Goal: Transaction & Acquisition: Register for event/course

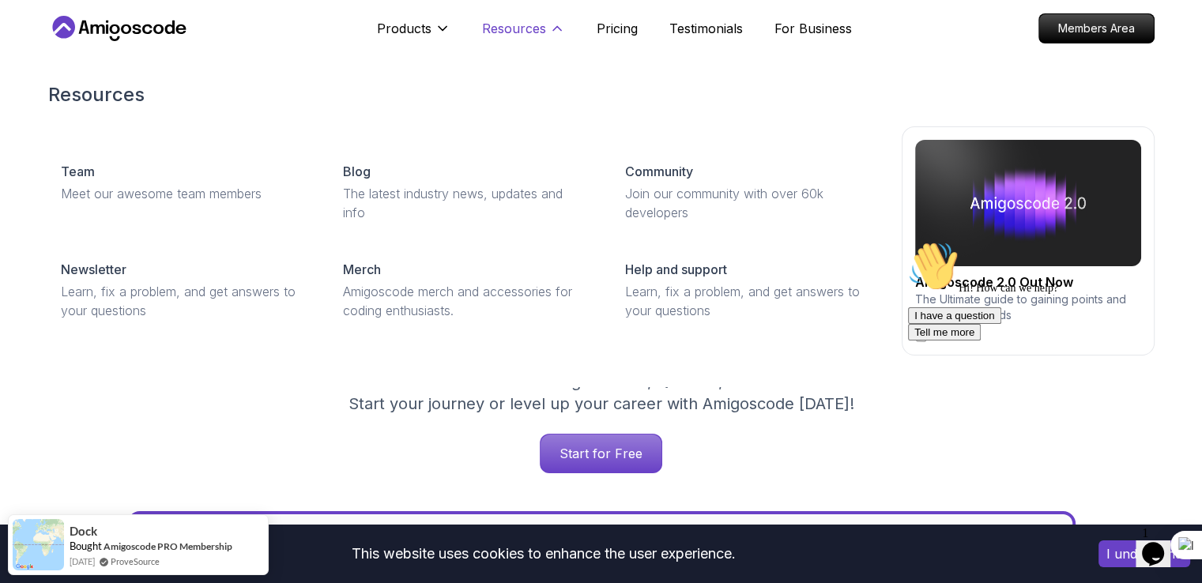
click at [534, 25] on p "Resources" at bounding box center [514, 28] width 64 height 19
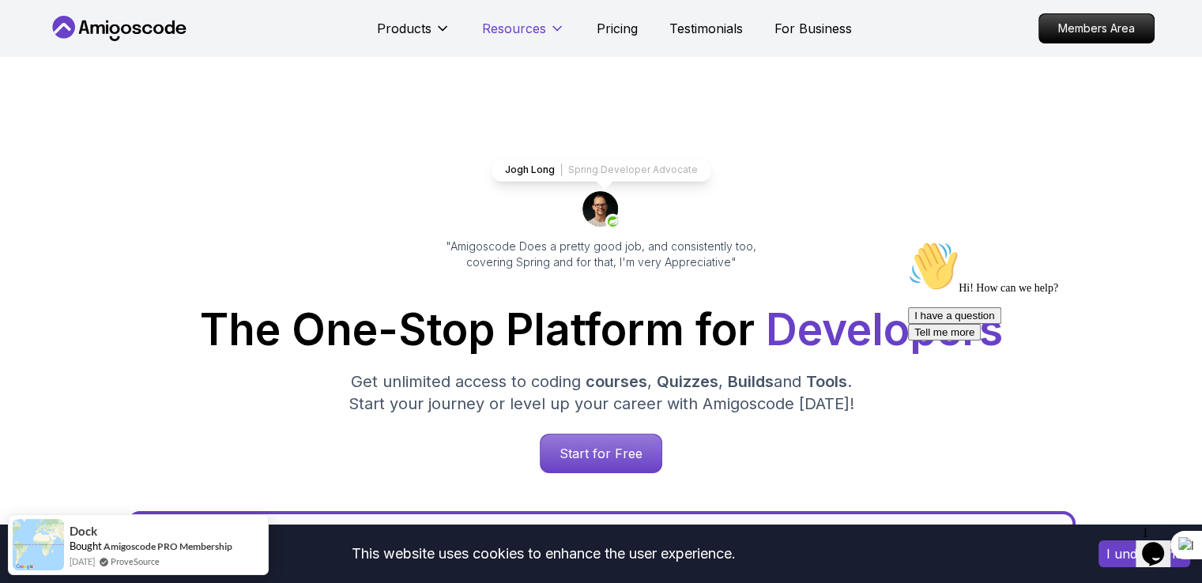
click at [534, 25] on p "Resources" at bounding box center [514, 28] width 64 height 19
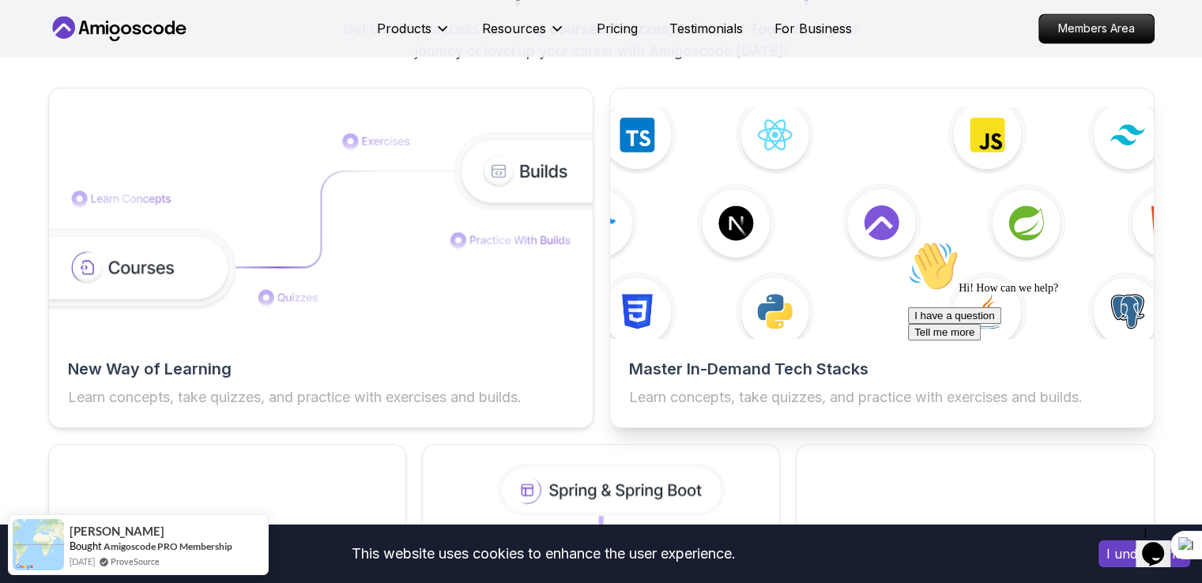
scroll to position [2504, 0]
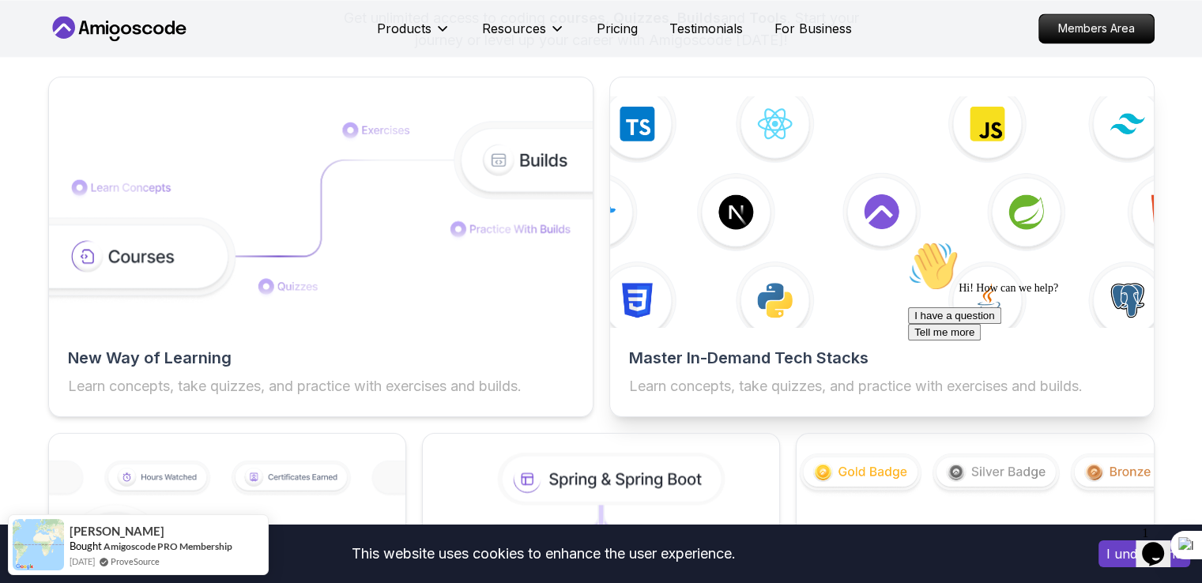
click at [734, 251] on img at bounding box center [882, 212] width 598 height 255
click at [889, 327] on div "Master In-Demand Tech Stacks Learn concepts, take quizzes, and practice with ex…" at bounding box center [881, 247] width 545 height 341
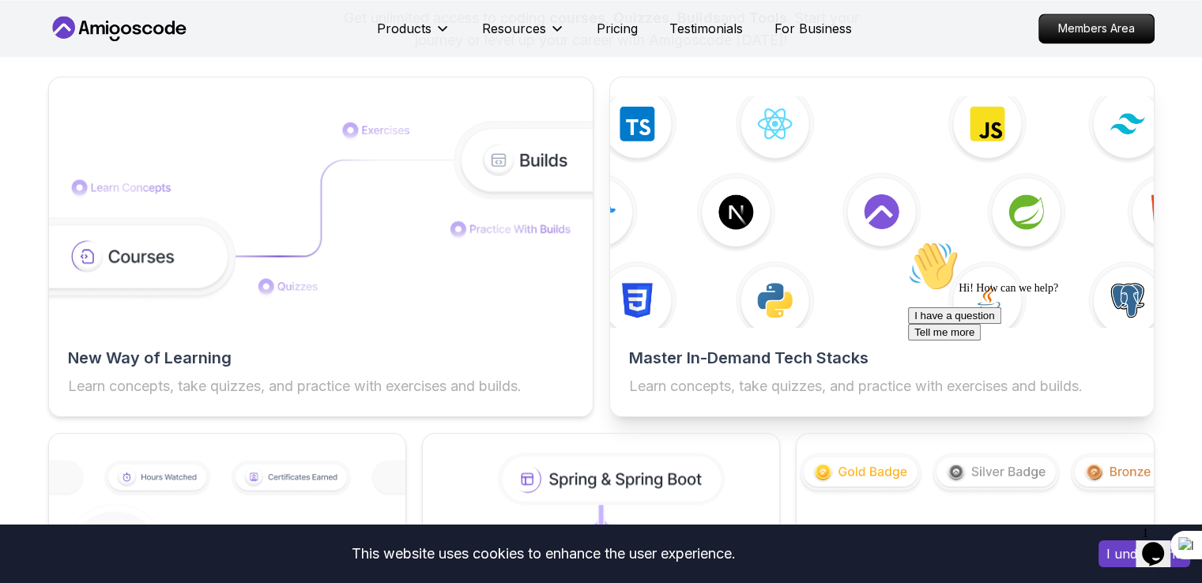
click at [885, 311] on img at bounding box center [882, 212] width 598 height 255
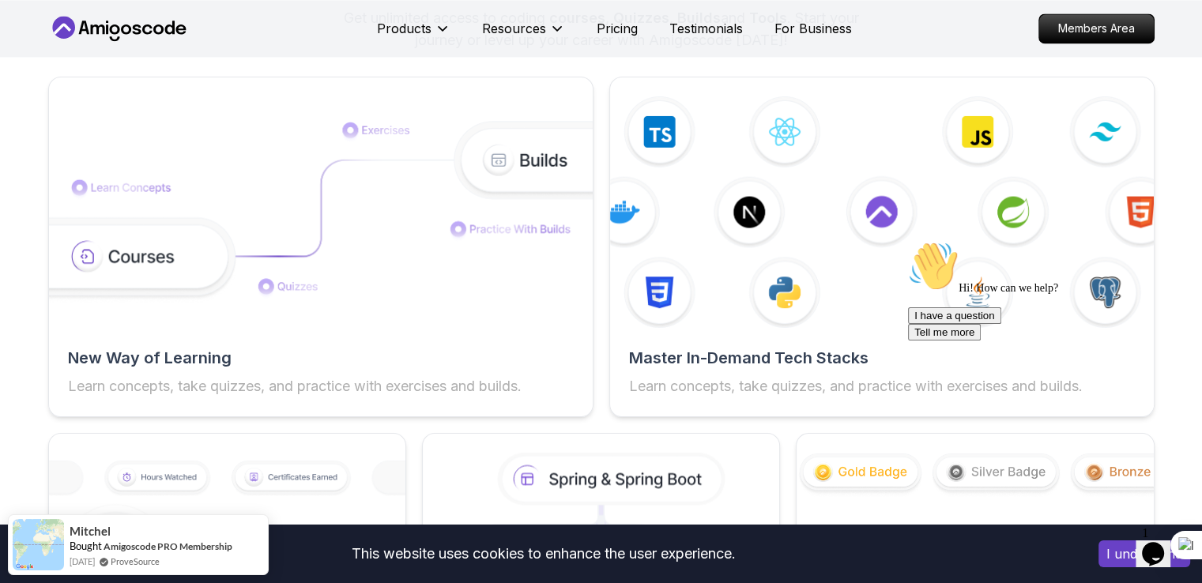
click at [1157, 542] on icon "Chat widget" at bounding box center [1153, 554] width 22 height 24
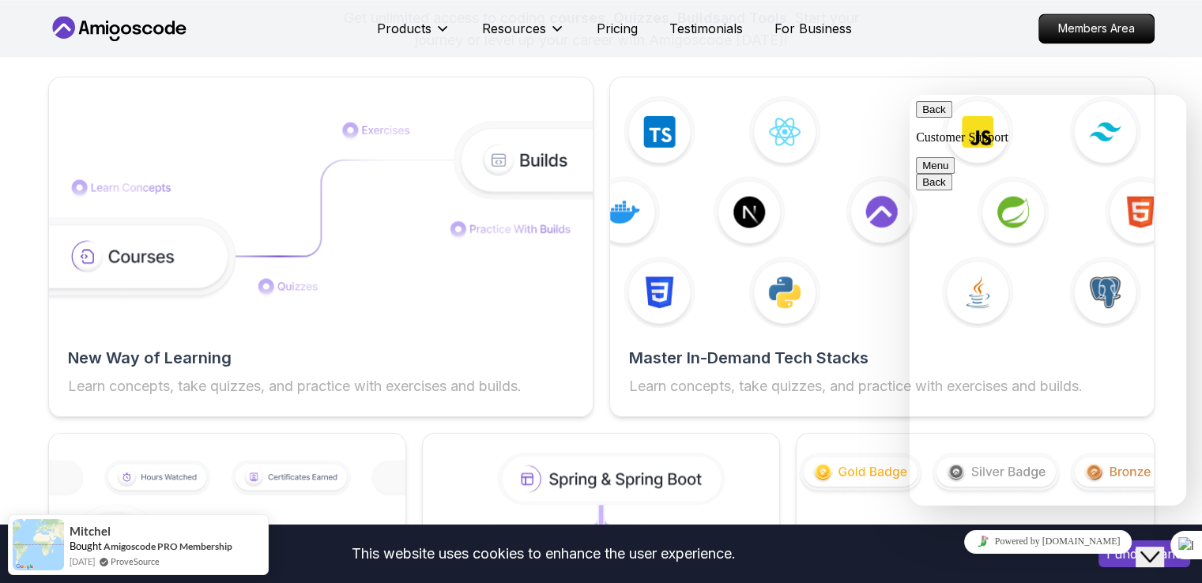
click at [1145, 559] on button "Close Chat This icon closes the chat window." at bounding box center [1150, 557] width 28 height 21
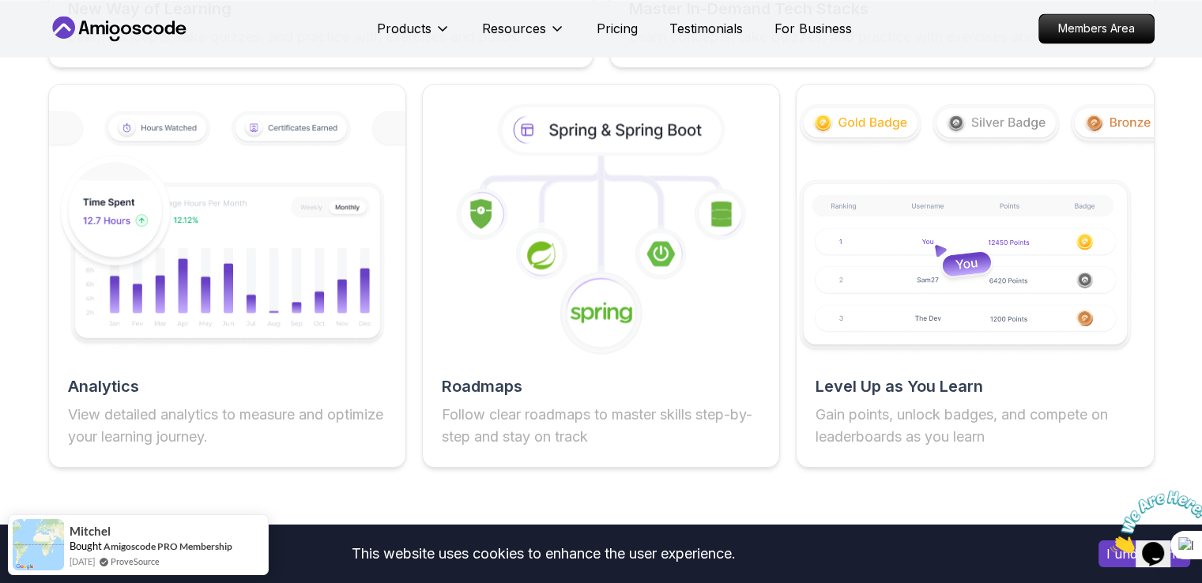
scroll to position [2877, 0]
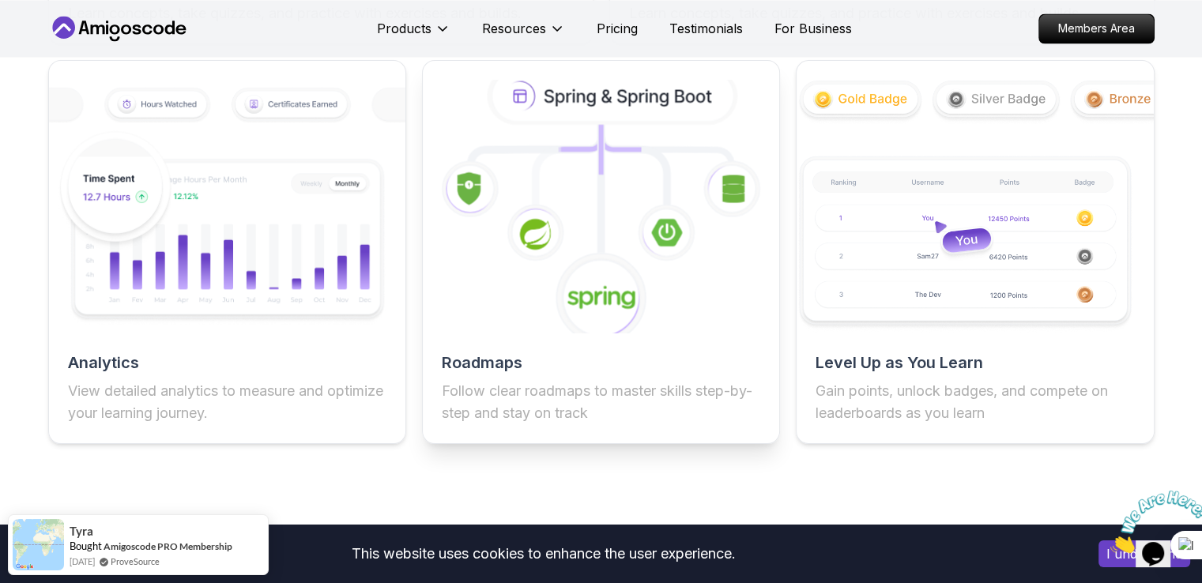
click at [462, 244] on icon at bounding box center [601, 205] width 392 height 277
click at [524, 361] on h2 "Roadmaps" at bounding box center [601, 363] width 319 height 22
click at [655, 364] on h2 "Roadmaps" at bounding box center [601, 363] width 319 height 22
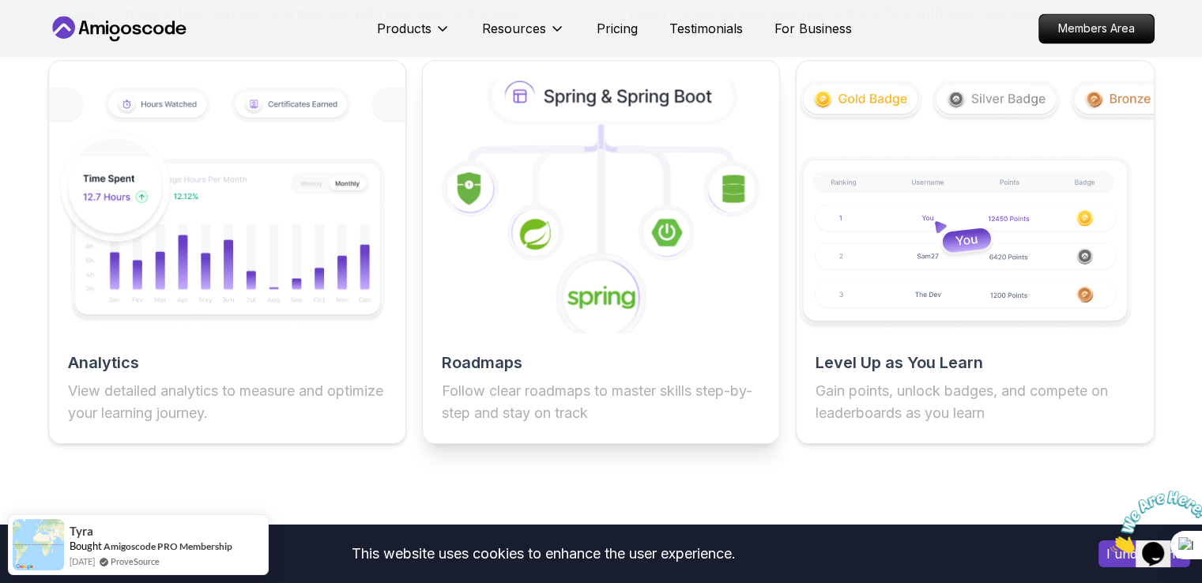
click at [605, 209] on icon at bounding box center [601, 205] width 392 height 277
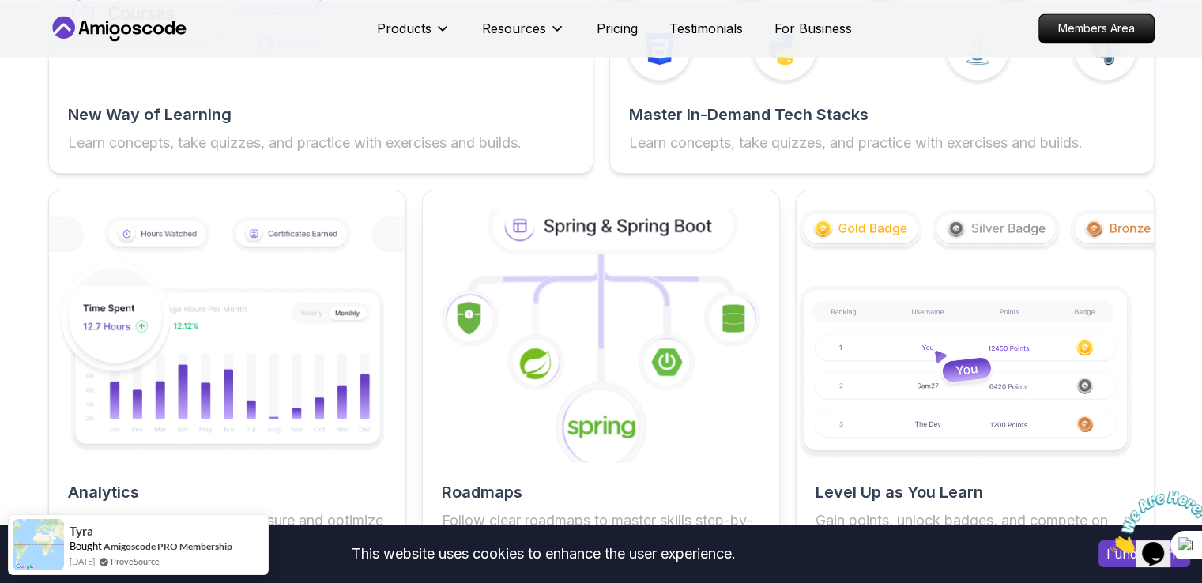
click at [525, 277] on icon at bounding box center [601, 335] width 392 height 277
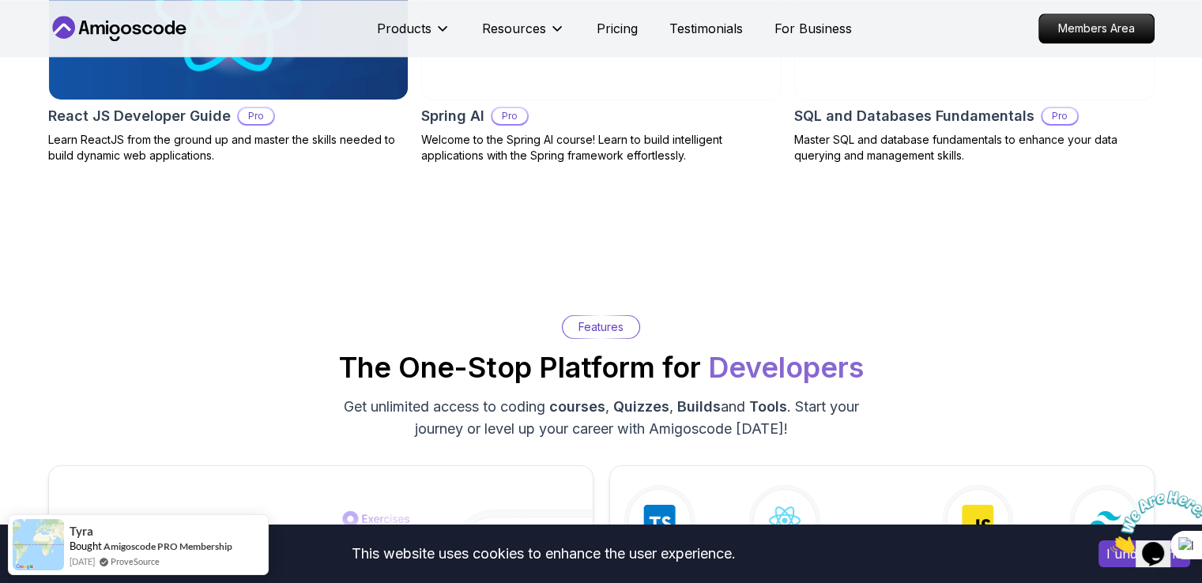
scroll to position [2116, 0]
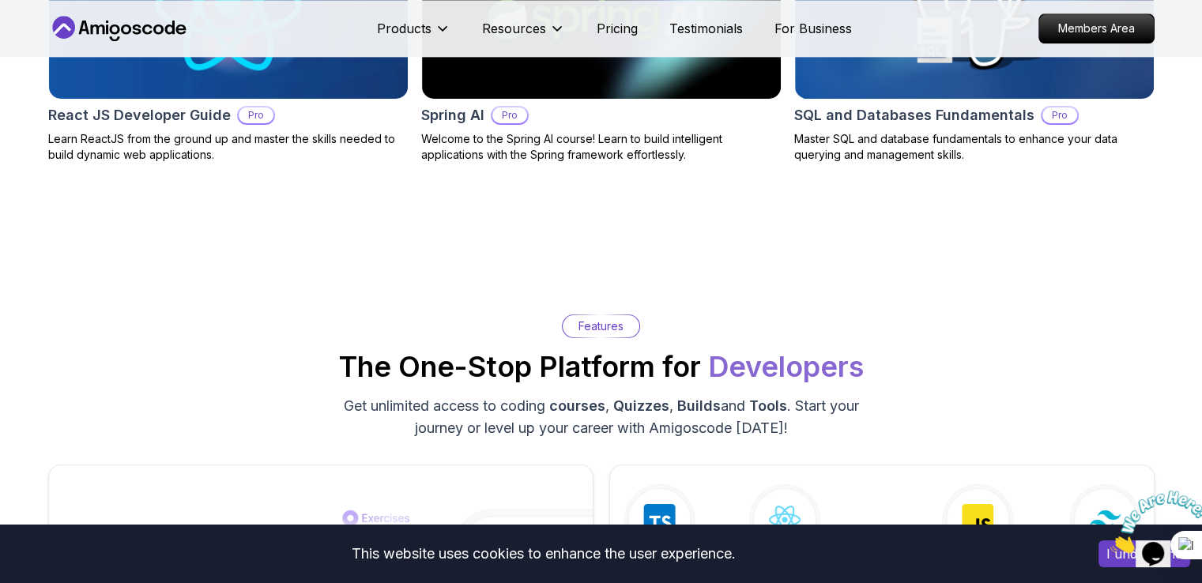
click at [587, 320] on p "Features" at bounding box center [601, 327] width 45 height 16
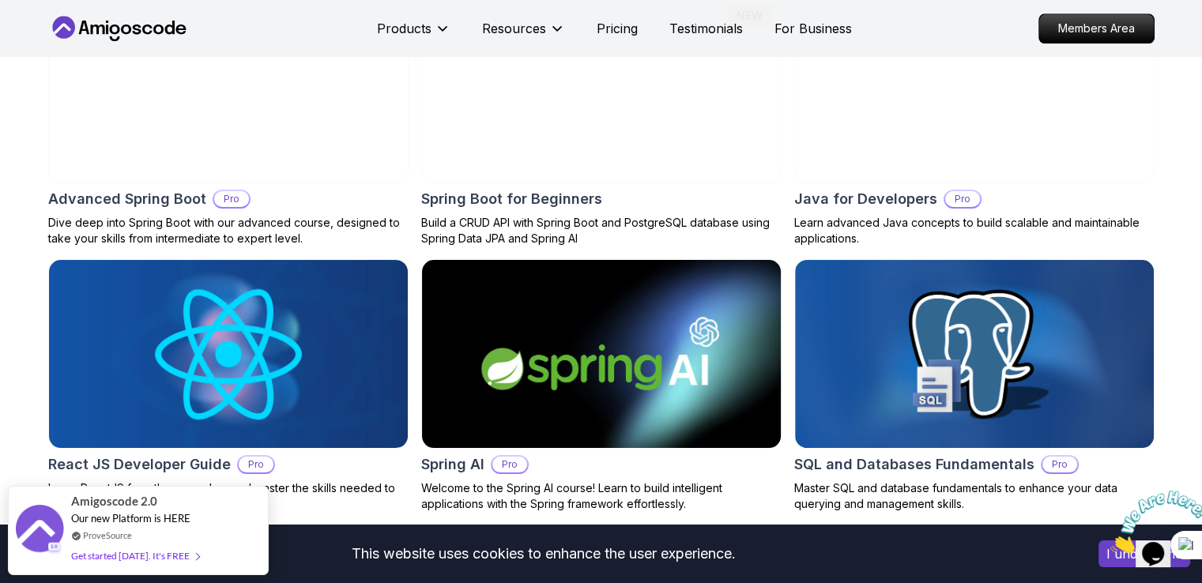
scroll to position [1555, 0]
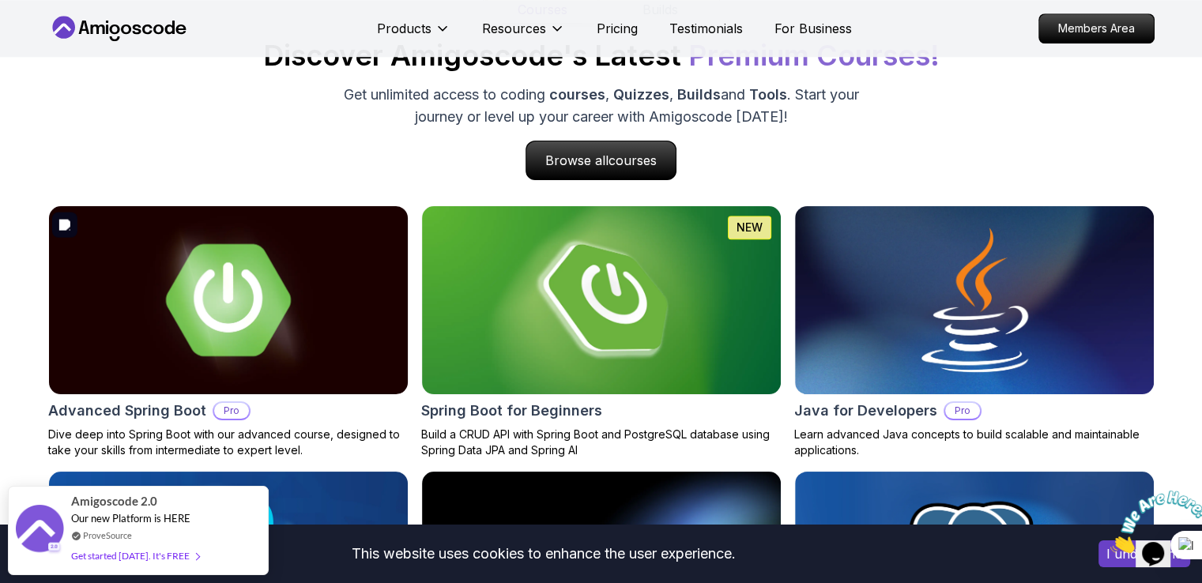
click at [367, 335] on img at bounding box center [228, 301] width 377 height 198
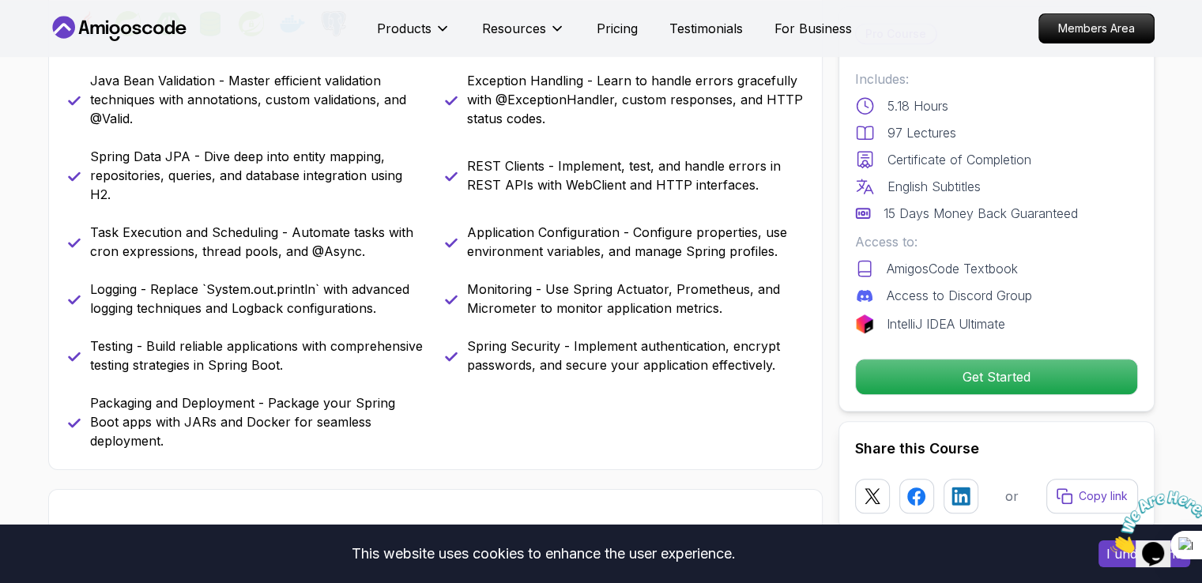
scroll to position [761, 0]
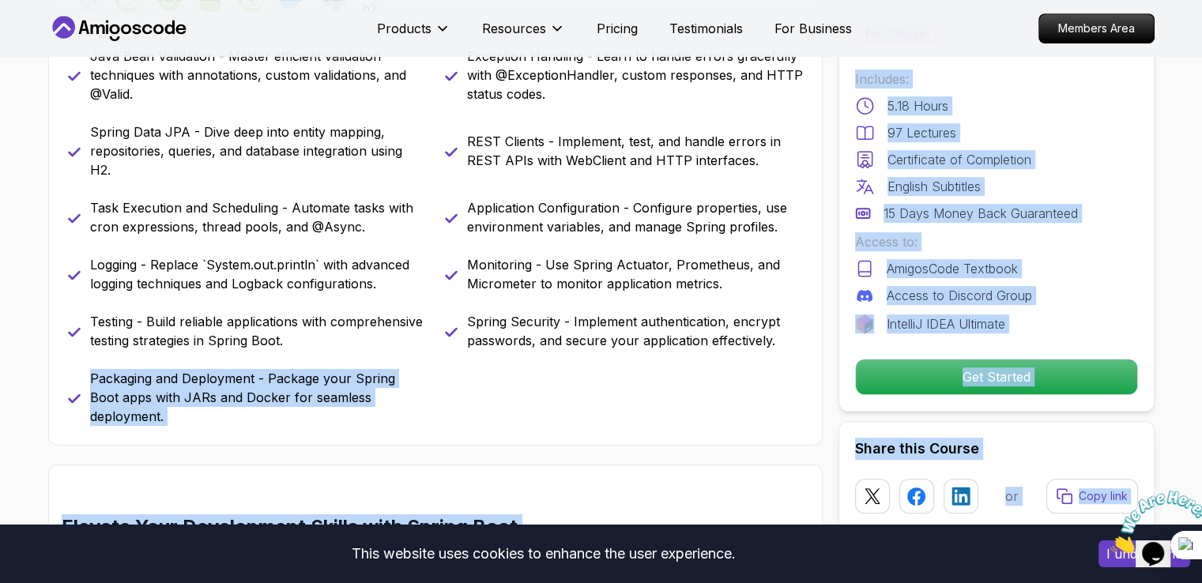
drag, startPoint x: 1162, startPoint y: 398, endPoint x: 1159, endPoint y: 212, distance: 185.8
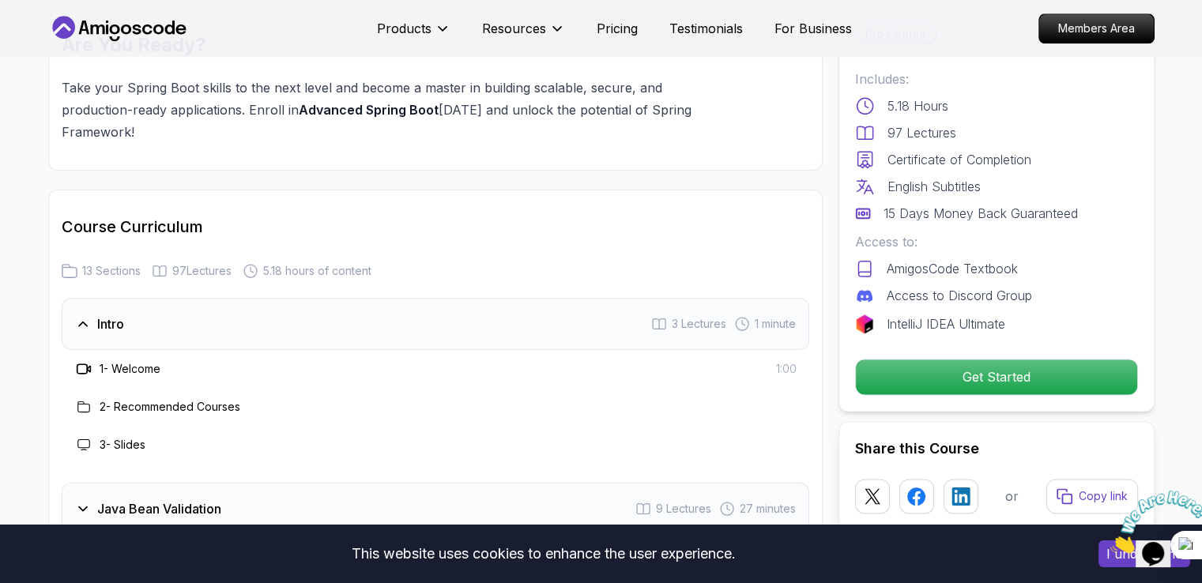
scroll to position [1885, 0]
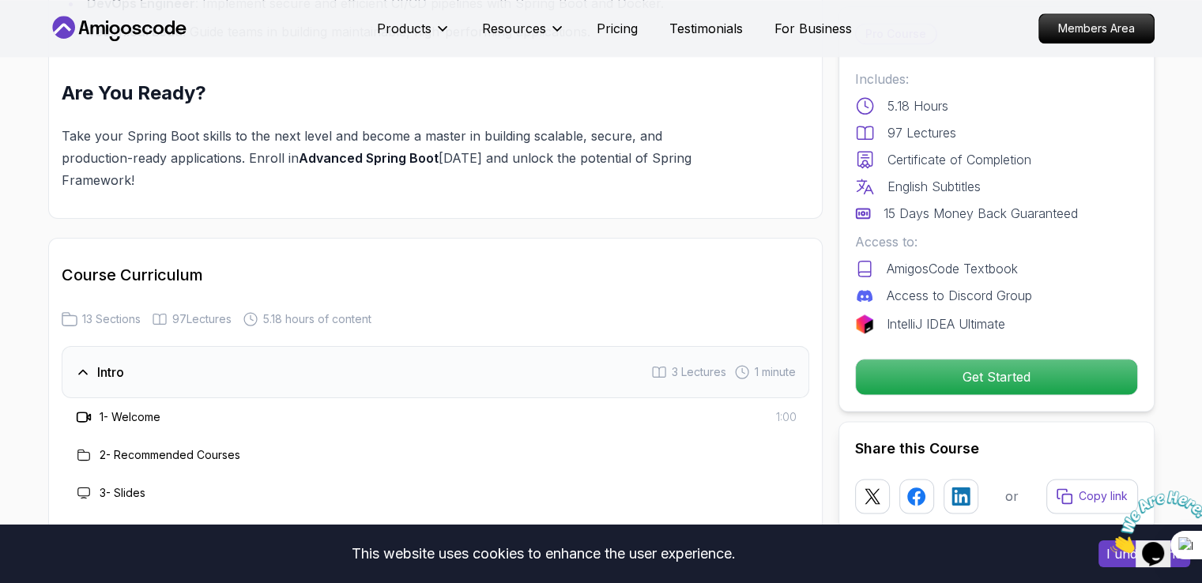
click at [150, 409] on h3 "1 - Welcome" at bounding box center [130, 417] width 61 height 16
click at [81, 409] on icon at bounding box center [84, 417] width 16 height 16
click at [89, 415] on icon at bounding box center [88, 418] width 3 height 6
click at [77, 413] on icon at bounding box center [82, 417] width 10 height 9
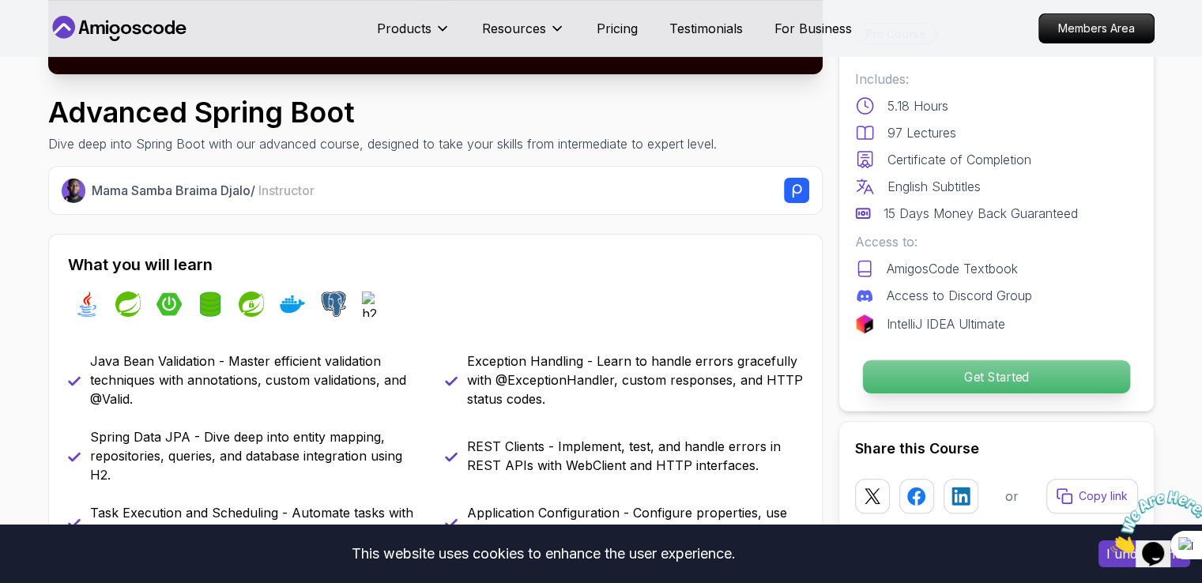
click at [879, 370] on p "Get Started" at bounding box center [995, 376] width 267 height 33
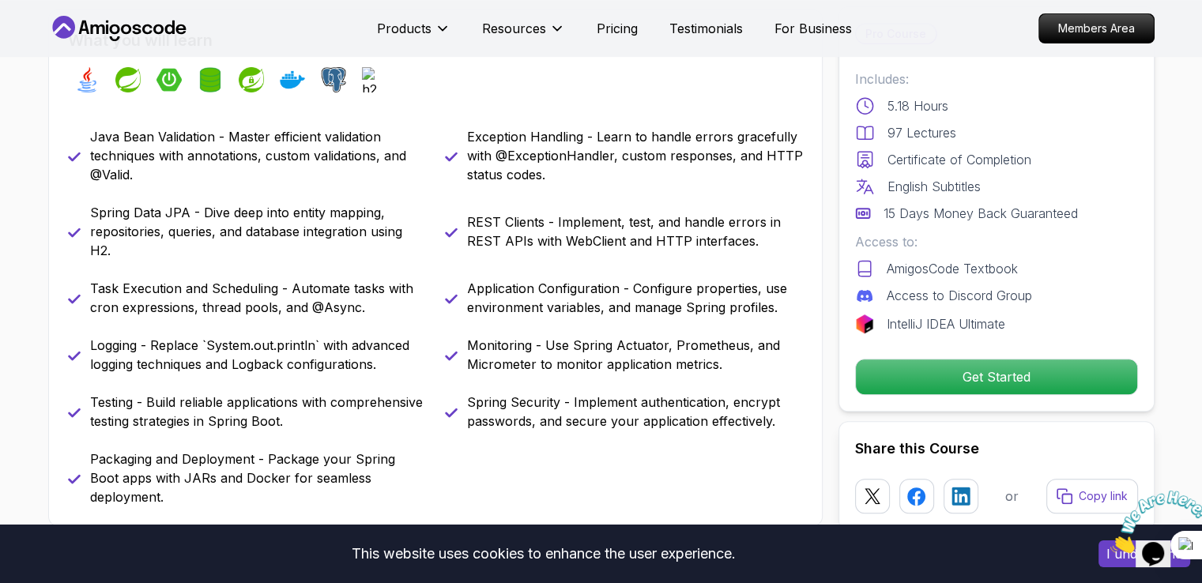
scroll to position [692, 0]
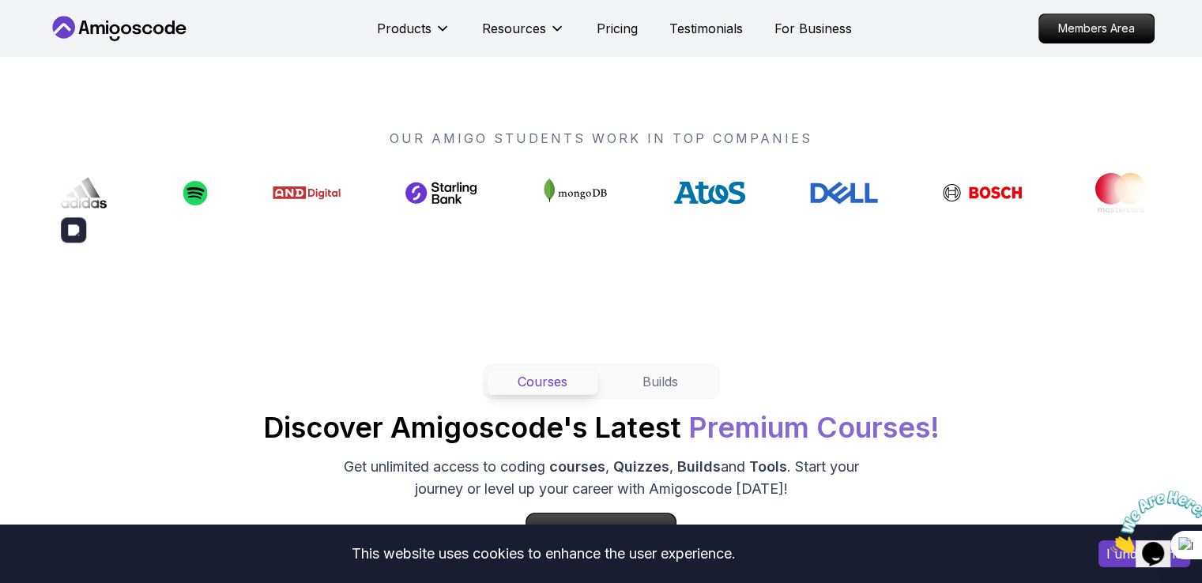
scroll to position [1555, 0]
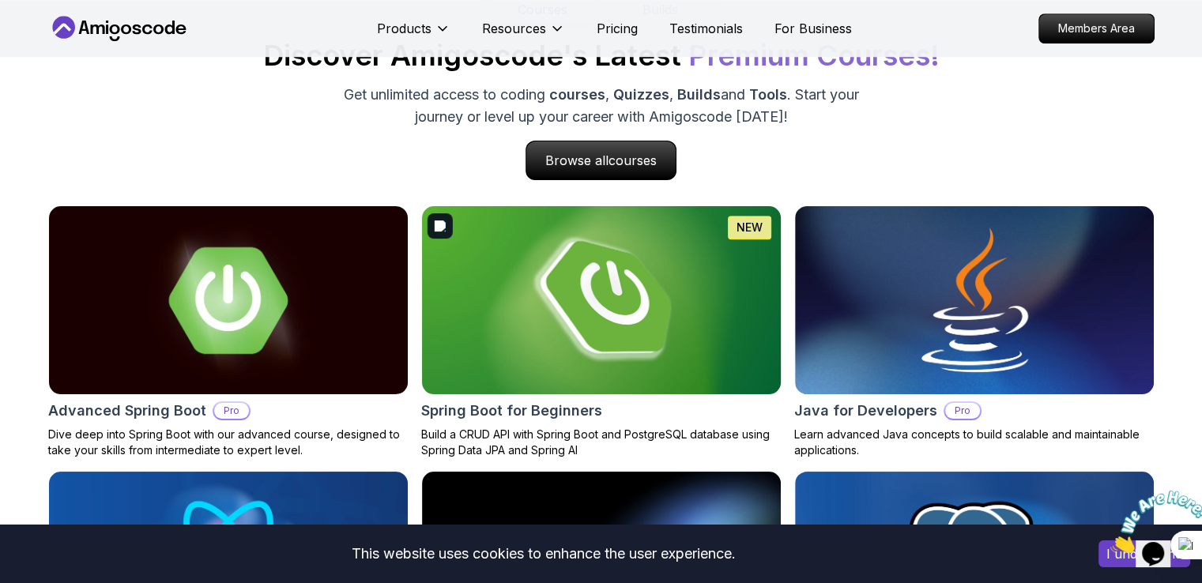
click at [566, 324] on img at bounding box center [601, 301] width 377 height 198
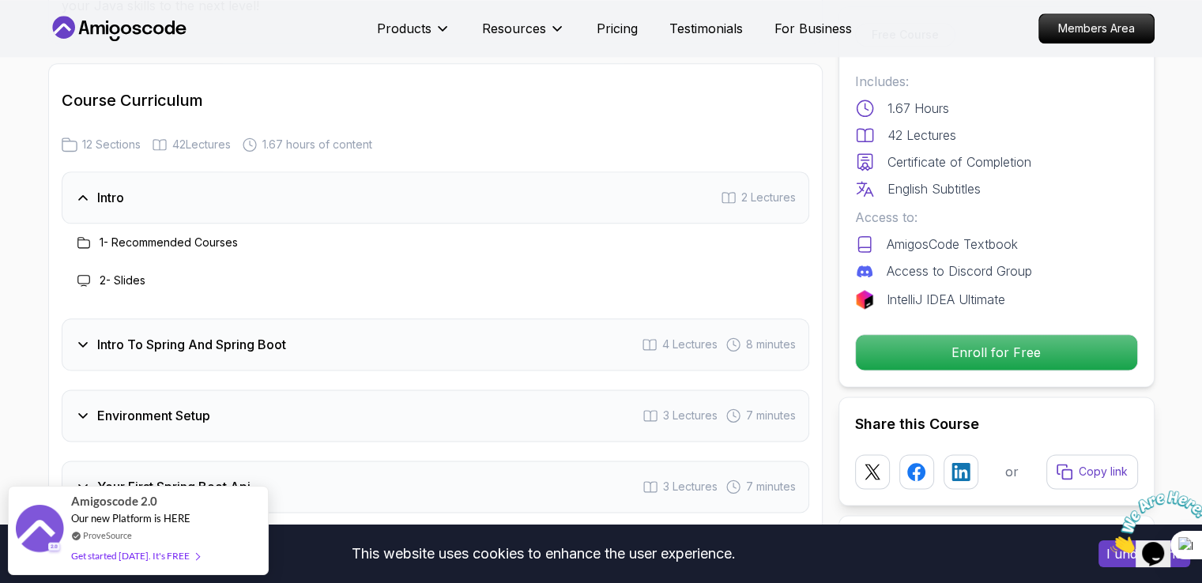
scroll to position [1904, 0]
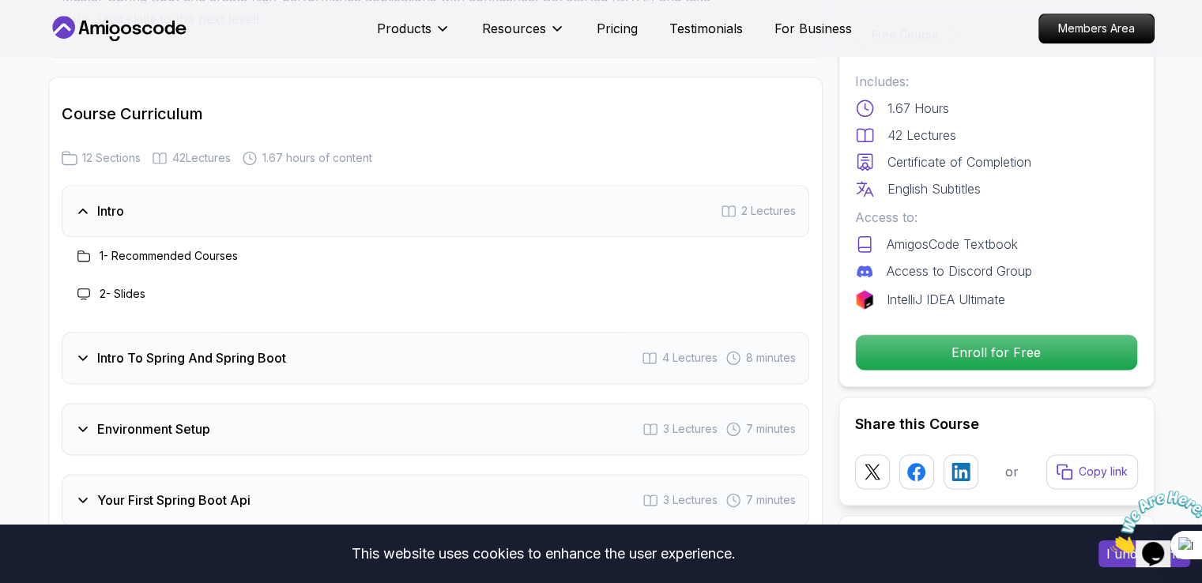
click at [81, 250] on icon at bounding box center [83, 256] width 13 height 13
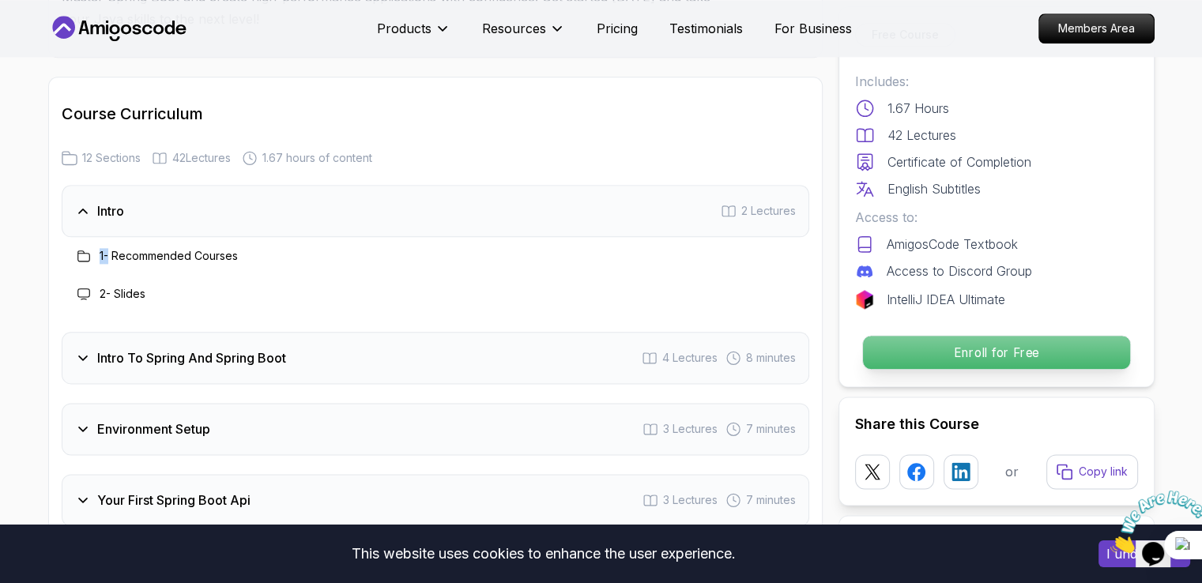
click at [931, 344] on p "Enroll for Free" at bounding box center [995, 352] width 267 height 33
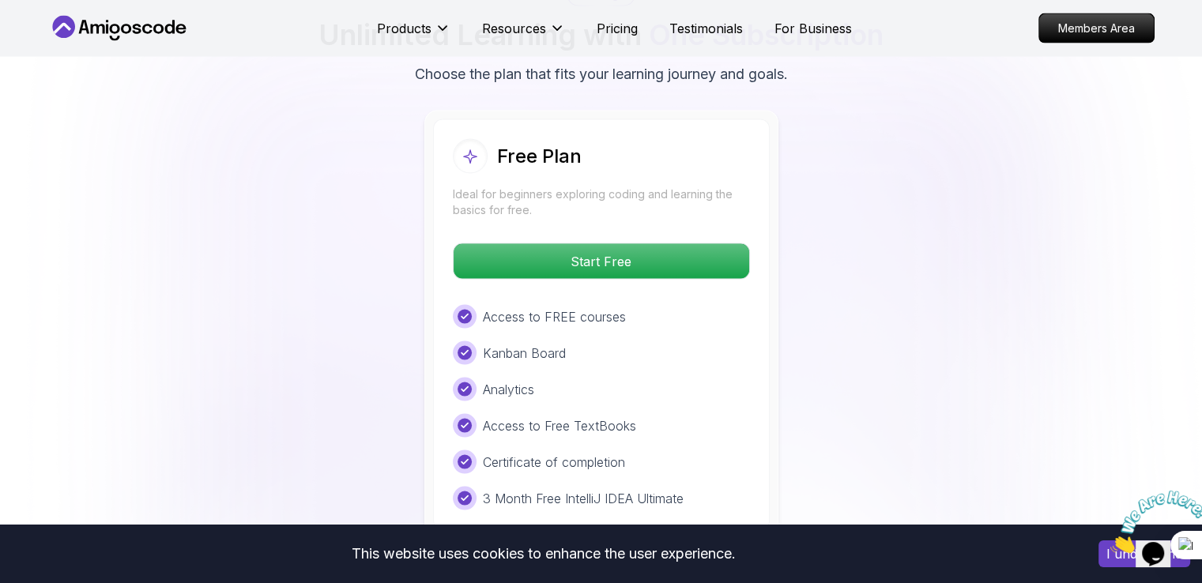
scroll to position [3157, 0]
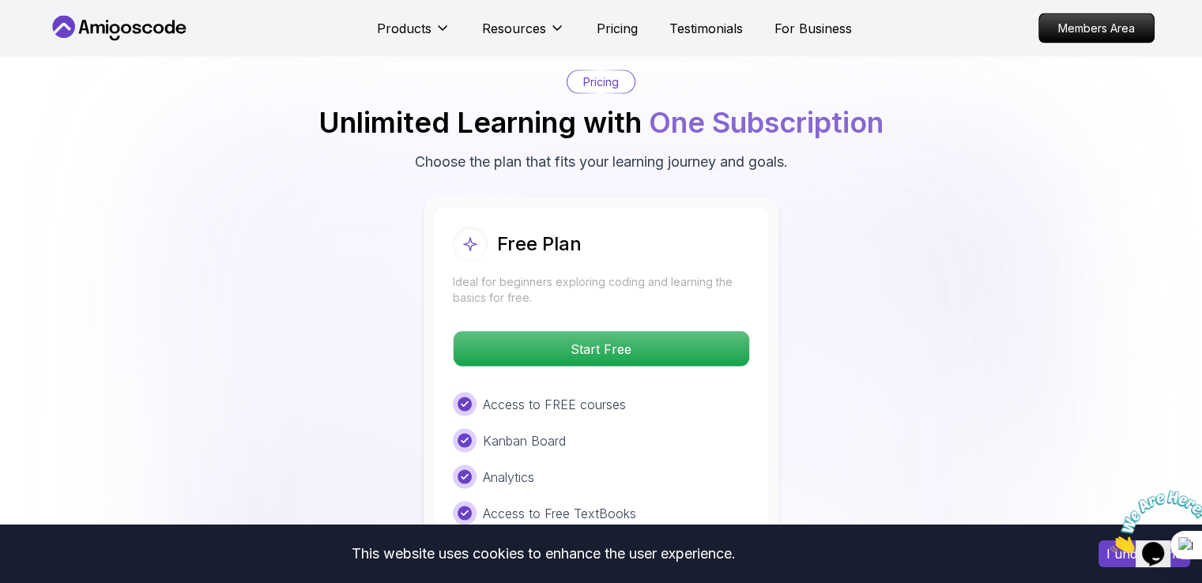
click at [663, 341] on div "Free Plan Ideal for beginners exploring coding and learning the basics for free…" at bounding box center [601, 412] width 337 height 411
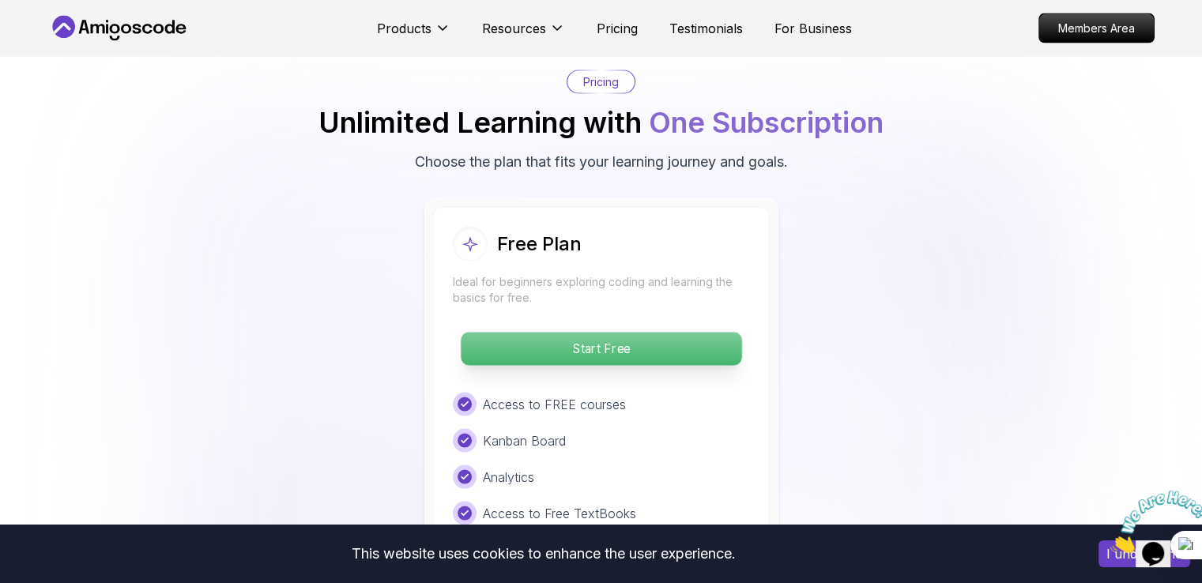
click at [670, 333] on p "Start Free" at bounding box center [601, 349] width 281 height 33
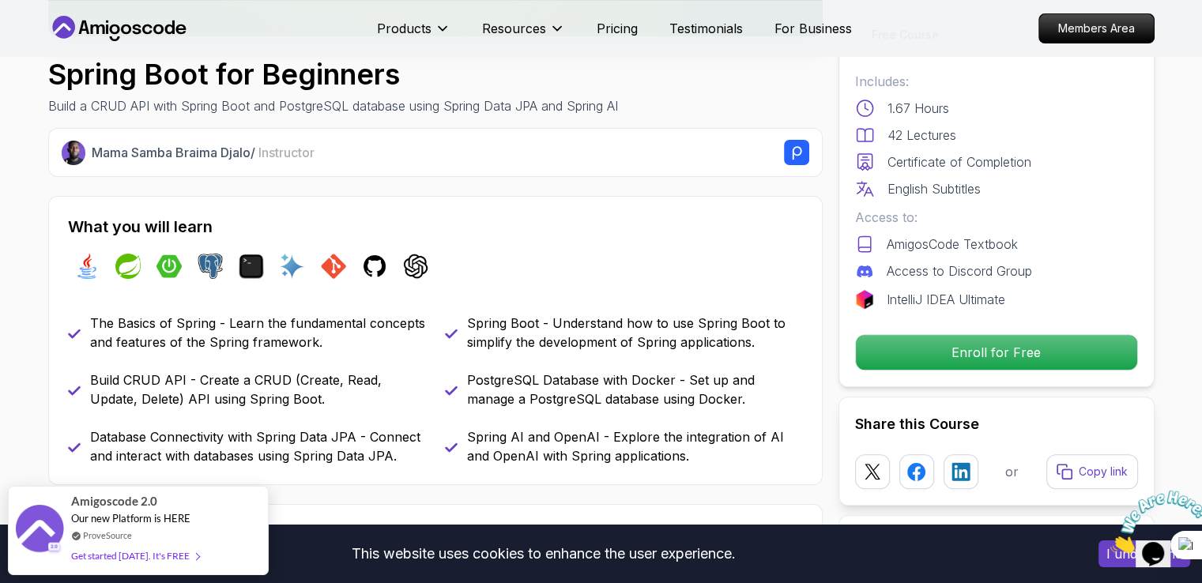
scroll to position [526, 0]
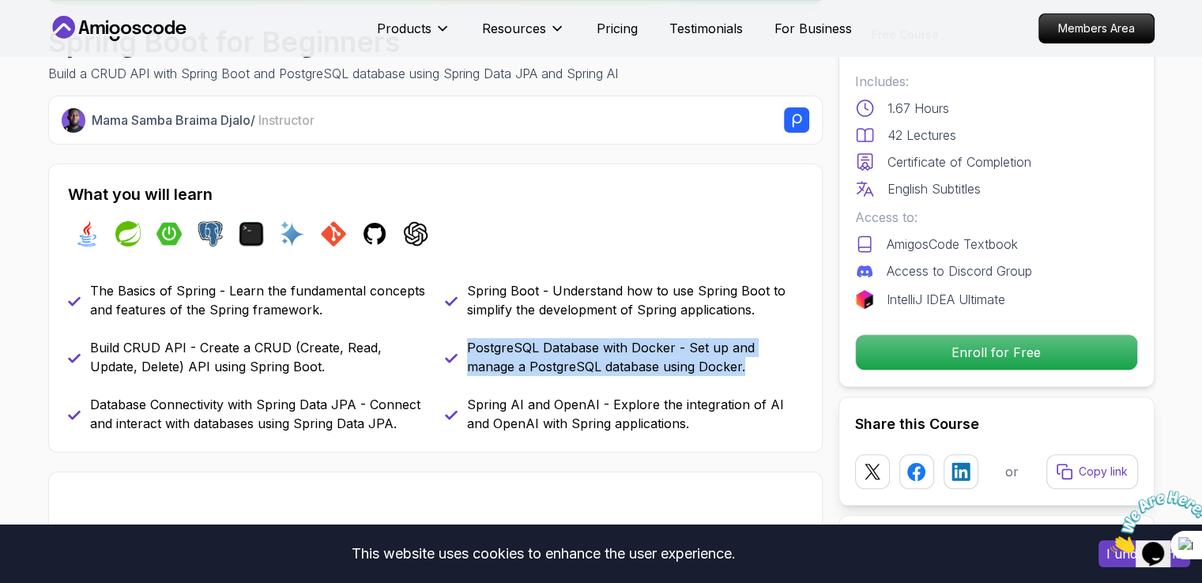
drag, startPoint x: 468, startPoint y: 345, endPoint x: 809, endPoint y: 357, distance: 341.7
click at [809, 357] on div "What you will learn java spring spring-boot postgres terminal ai git github cha…" at bounding box center [435, 308] width 775 height 289
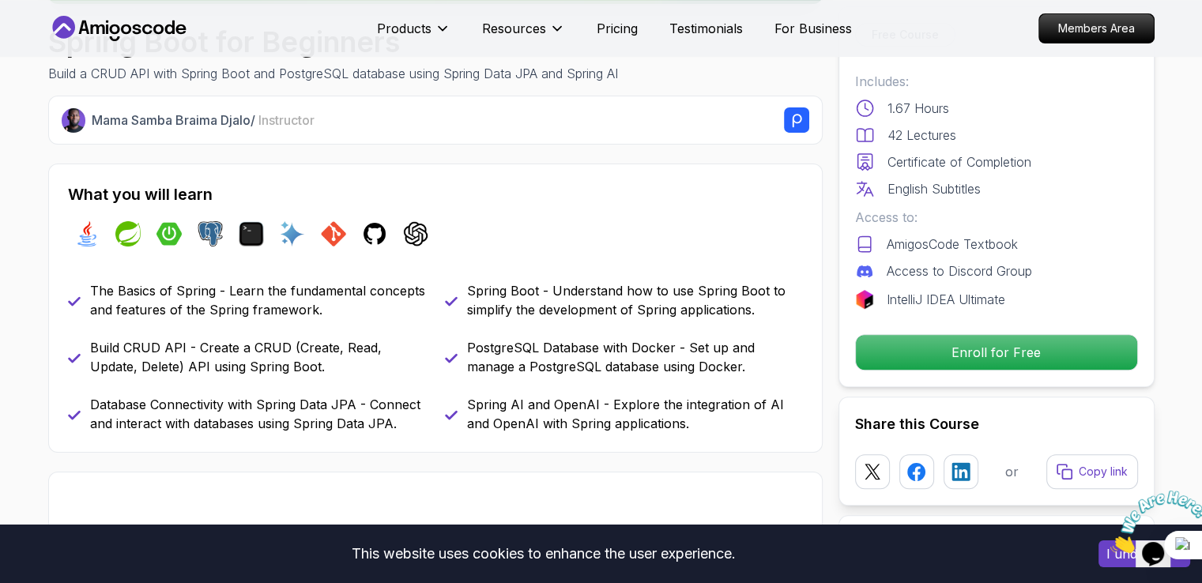
click at [715, 234] on div "java spring spring-boot postgres terminal ai git github chatgpt" at bounding box center [435, 234] width 735 height 44
